Goal: Task Accomplishment & Management: Manage account settings

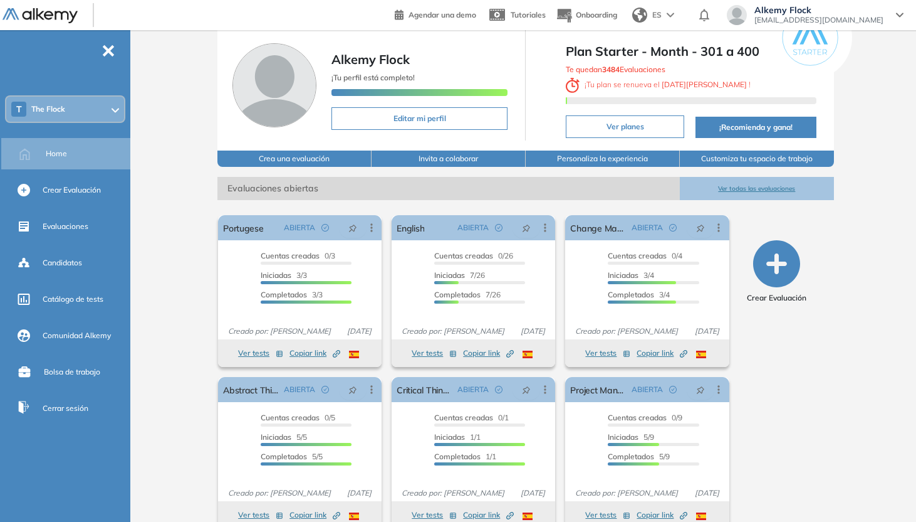
scroll to position [44, 0]
click at [120, 100] on div "T The Flock" at bounding box center [65, 109] width 118 height 25
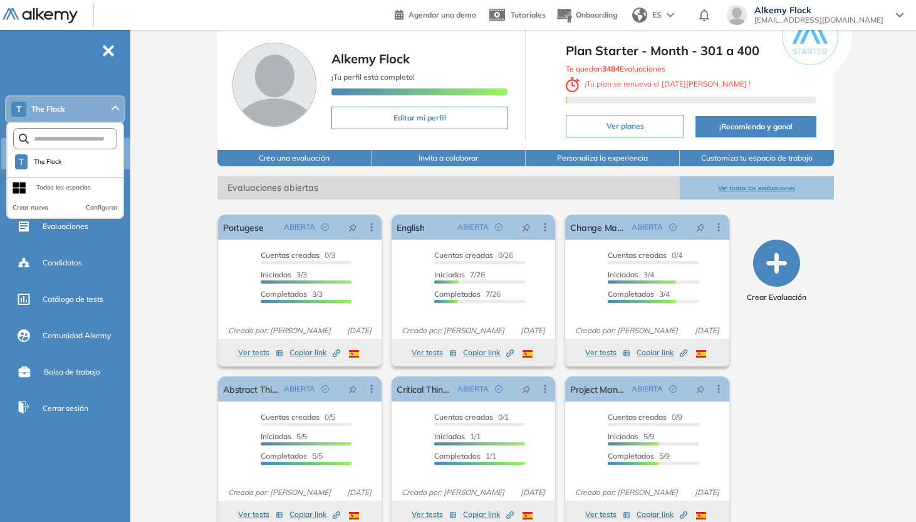
click at [120, 100] on div "T The Flock" at bounding box center [65, 109] width 118 height 25
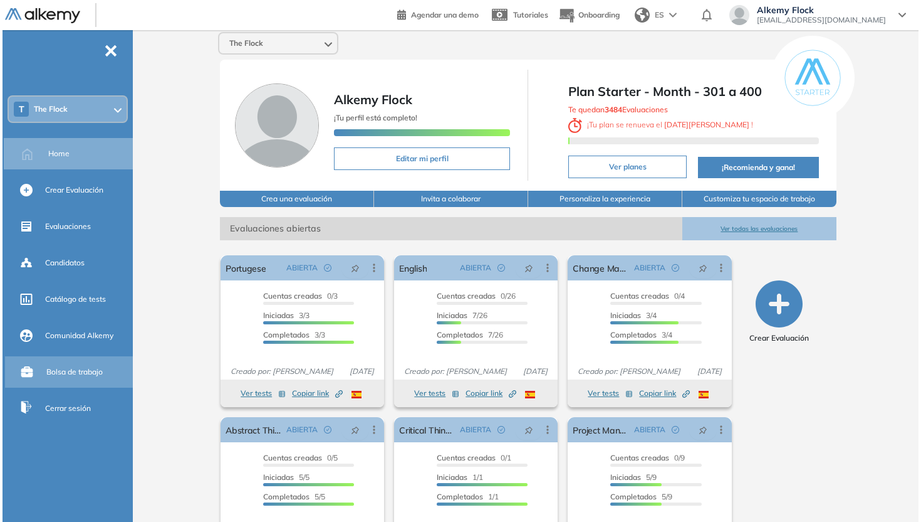
scroll to position [0, 0]
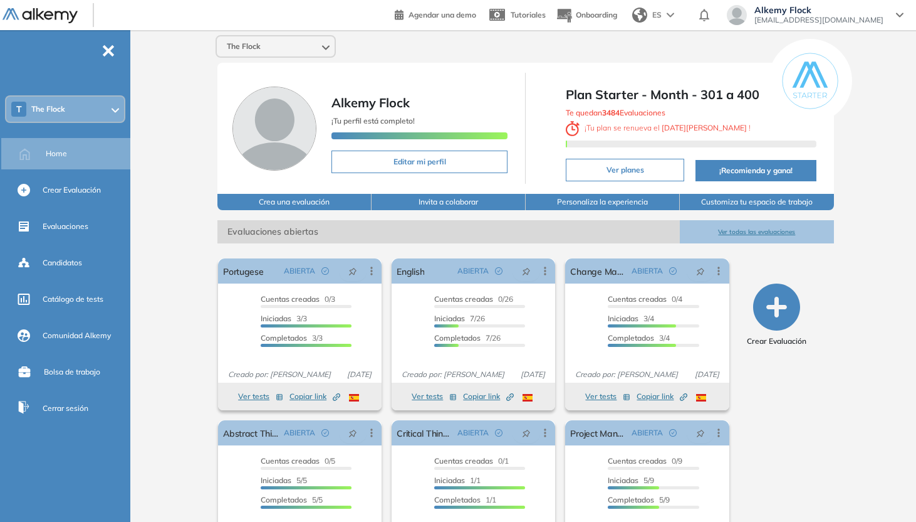
click at [899, 10] on div "Alkemy Flock [EMAIL_ADDRESS][DOMAIN_NAME]" at bounding box center [815, 15] width 177 height 20
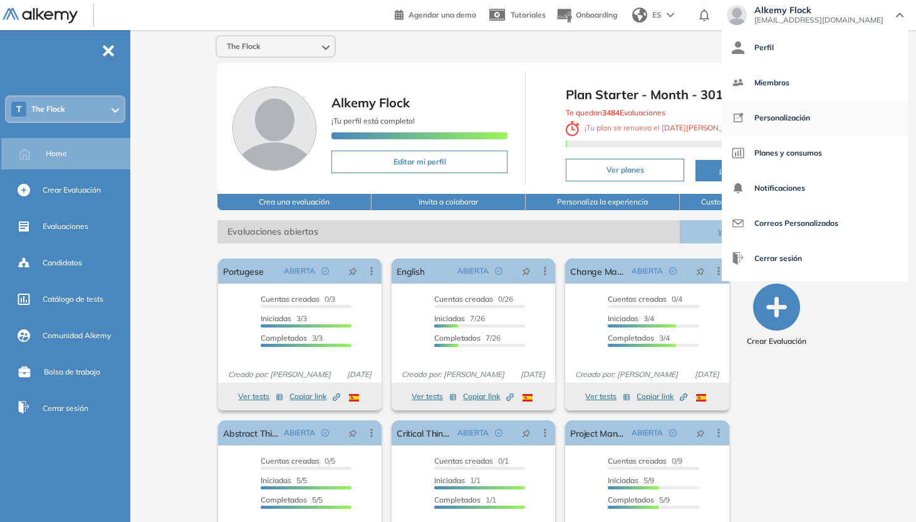
click at [875, 113] on link "Personalización" at bounding box center [815, 118] width 167 height 30
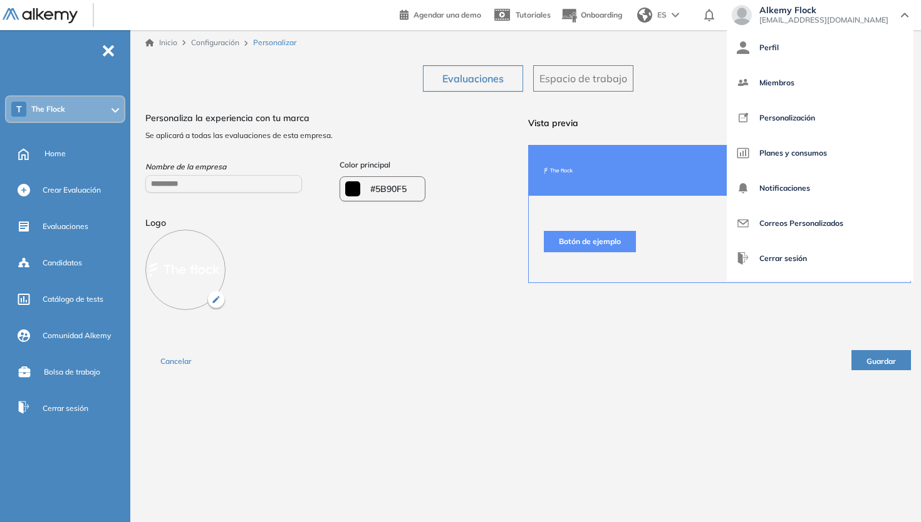
click at [492, 419] on div "Inicio Configuración Personalizar Evaluaciones Espacio de trabajo ¿Quieres modi…" at bounding box center [528, 265] width 786 height 471
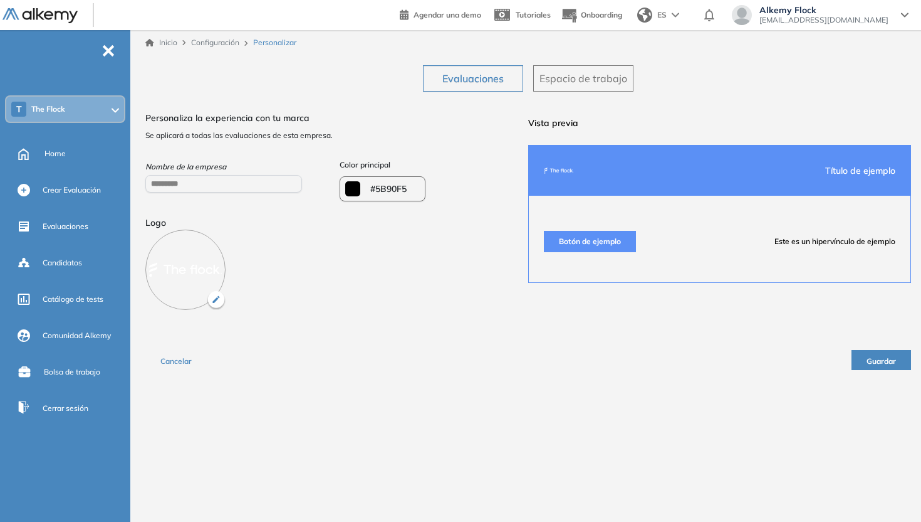
click at [826, 244] on span "Este es un hipervínculo de ejemplo" at bounding box center [835, 241] width 121 height 11
click at [613, 241] on button "Botón de ejemplo" at bounding box center [590, 241] width 92 height 21
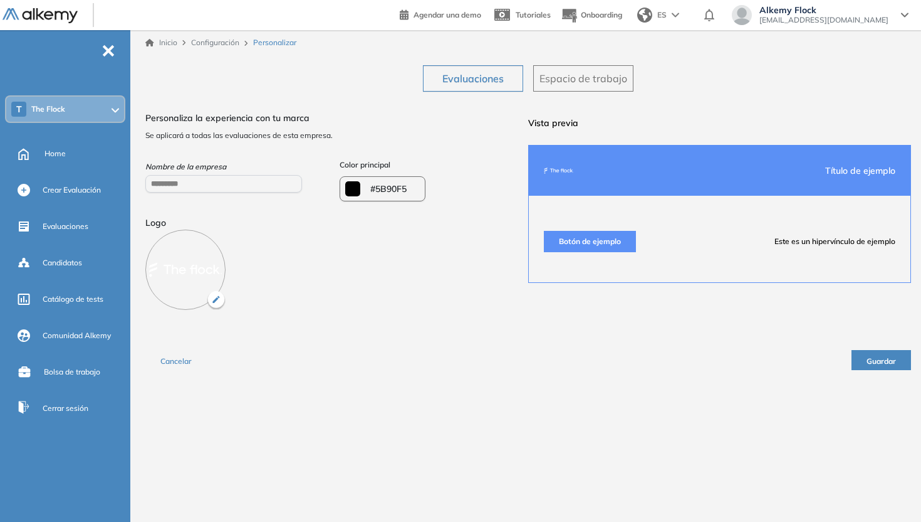
click at [603, 78] on span "Espacio de trabajo" at bounding box center [584, 78] width 88 height 15
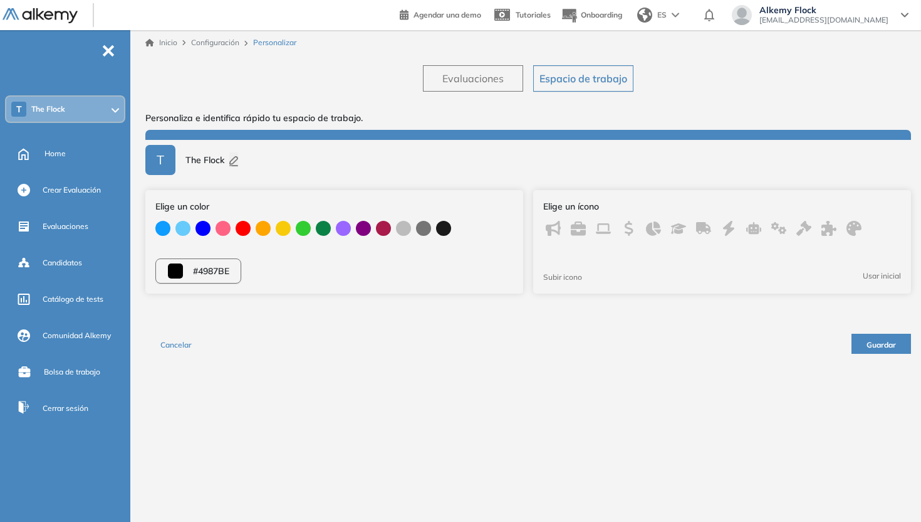
click at [473, 87] on button "Evaluaciones" at bounding box center [473, 78] width 100 height 26
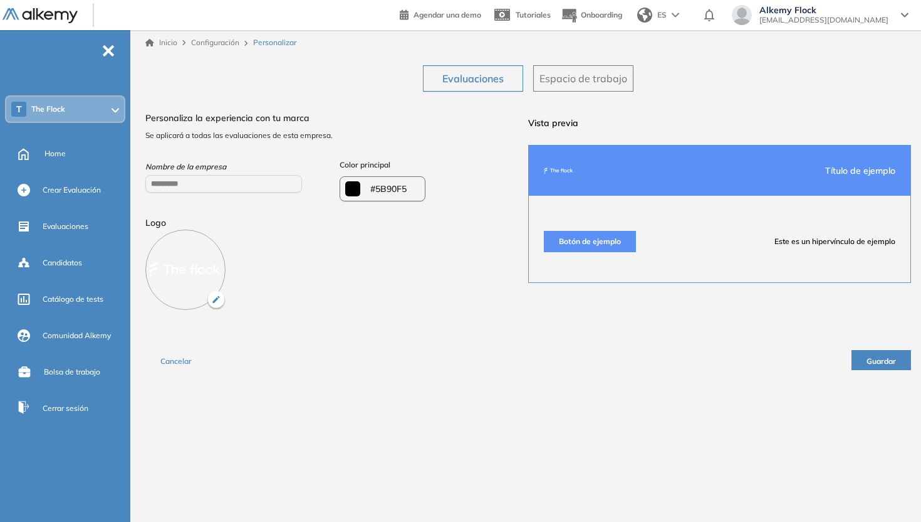
click at [899, 13] on div "Alkemy Flock [EMAIL_ADDRESS][DOMAIN_NAME]" at bounding box center [820, 15] width 177 height 20
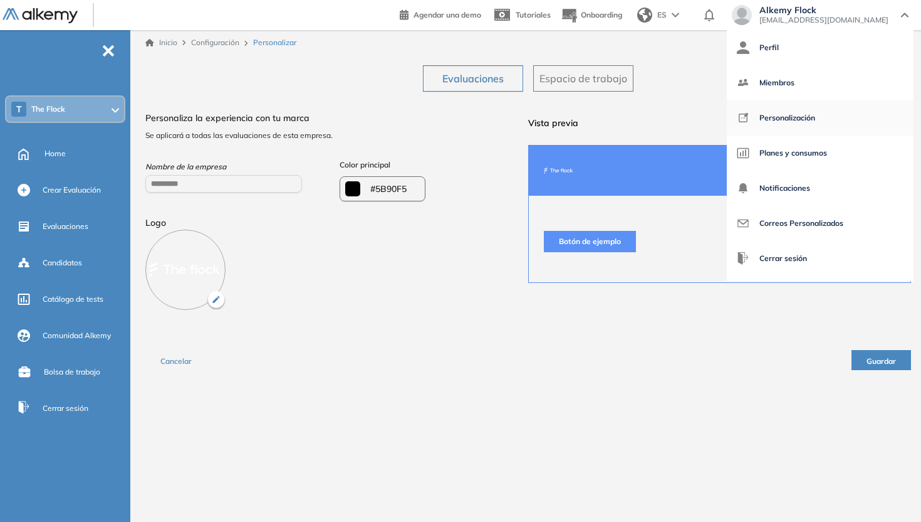
click at [867, 124] on link "Personalización" at bounding box center [820, 118] width 167 height 30
click at [447, 423] on div "Inicio Configuración Personalizar Evaluaciones Espacio de trabajo ¿Quieres modi…" at bounding box center [528, 265] width 786 height 471
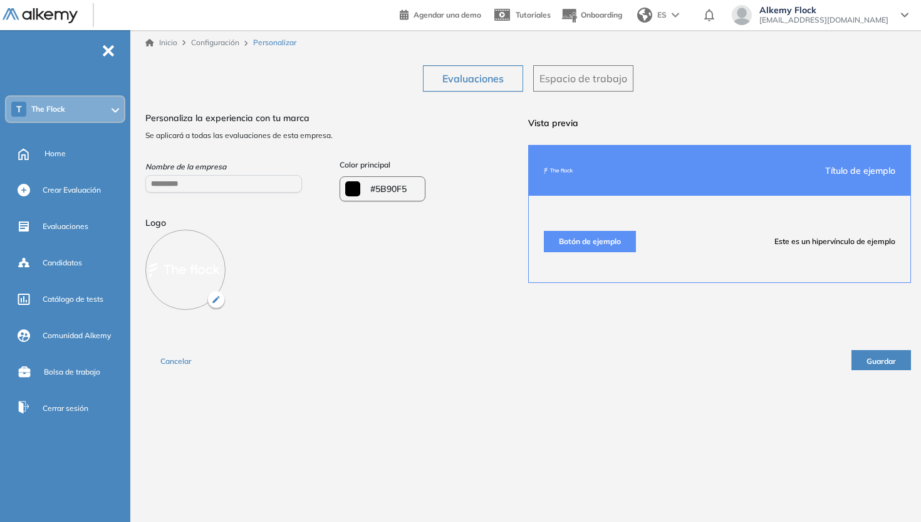
click at [908, 18] on div "Alkemy Flock [EMAIL_ADDRESS][DOMAIN_NAME]" at bounding box center [820, 15] width 177 height 20
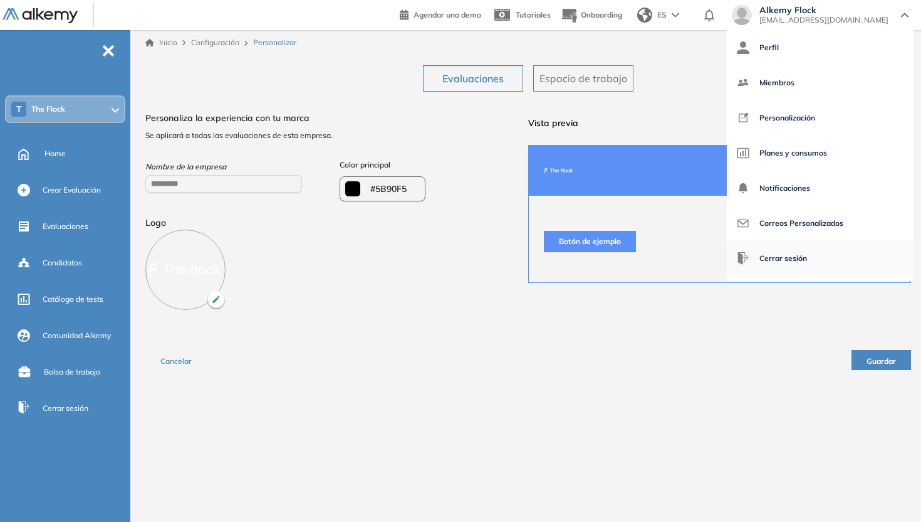
click at [789, 256] on span "Cerrar sesión" at bounding box center [784, 258] width 48 height 30
